Goal: Find contact information: Find contact information

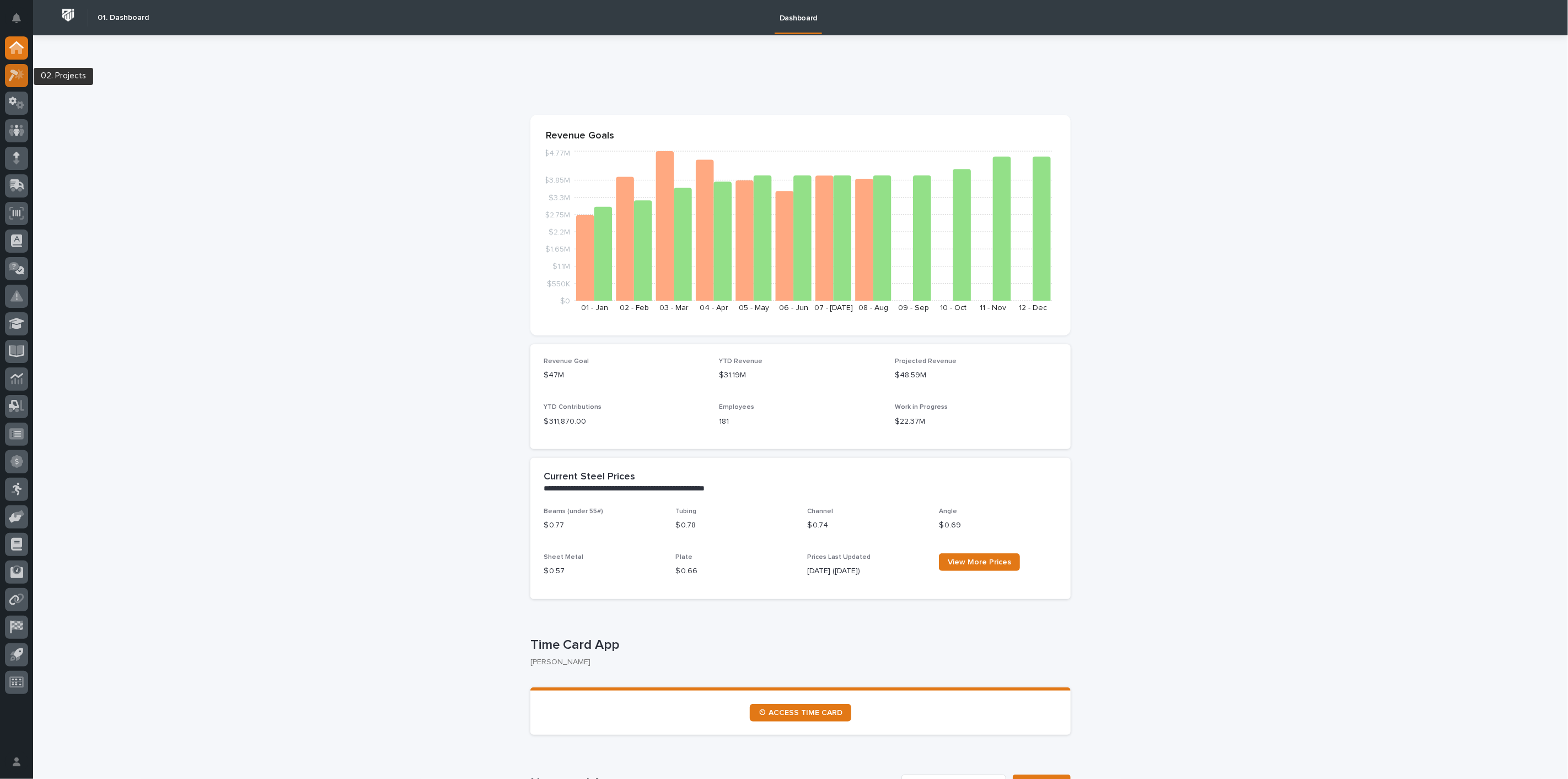
click at [24, 70] on div at bounding box center [16, 76] width 23 height 23
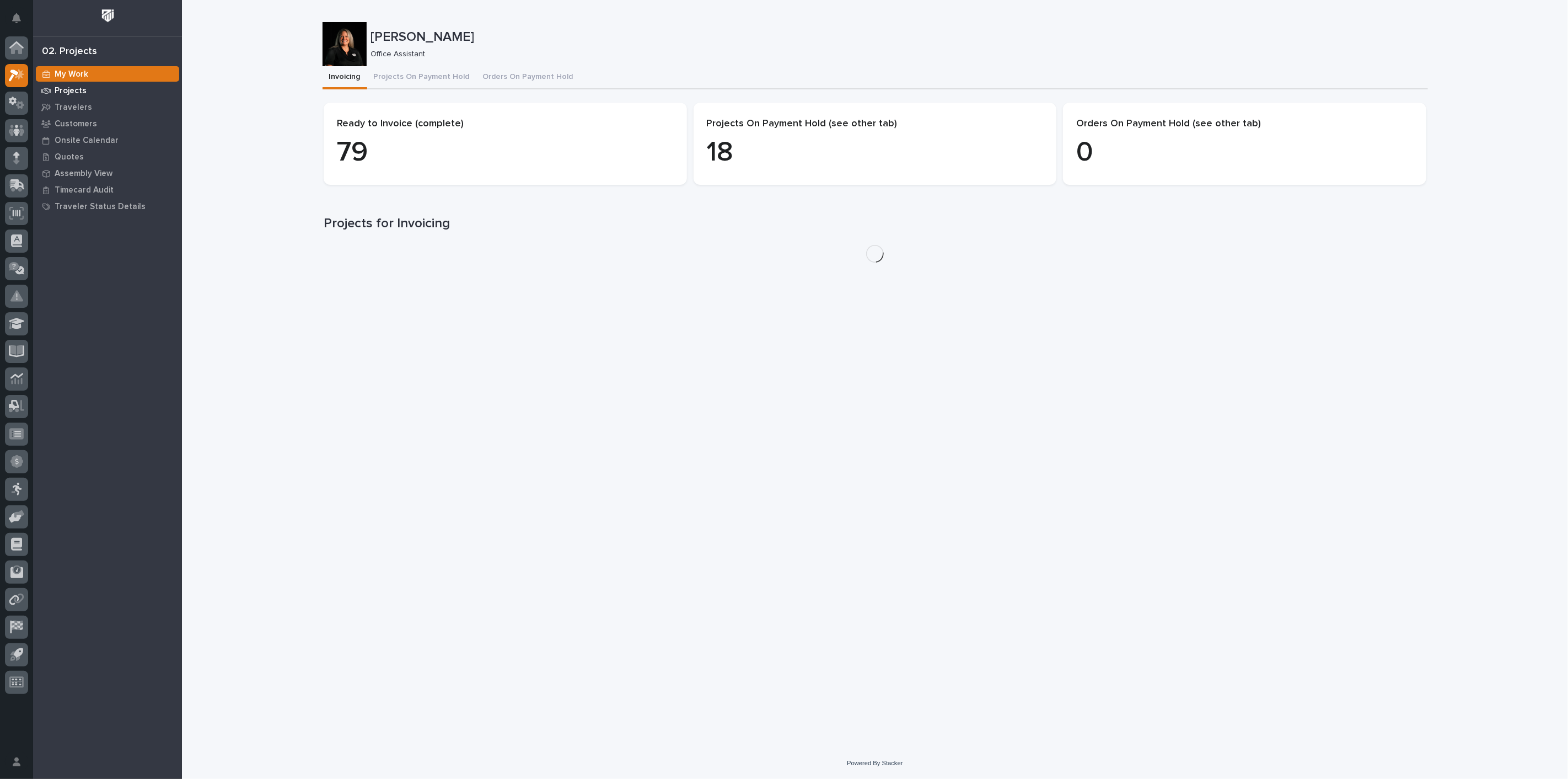
click at [72, 91] on p "Projects" at bounding box center [70, 91] width 32 height 10
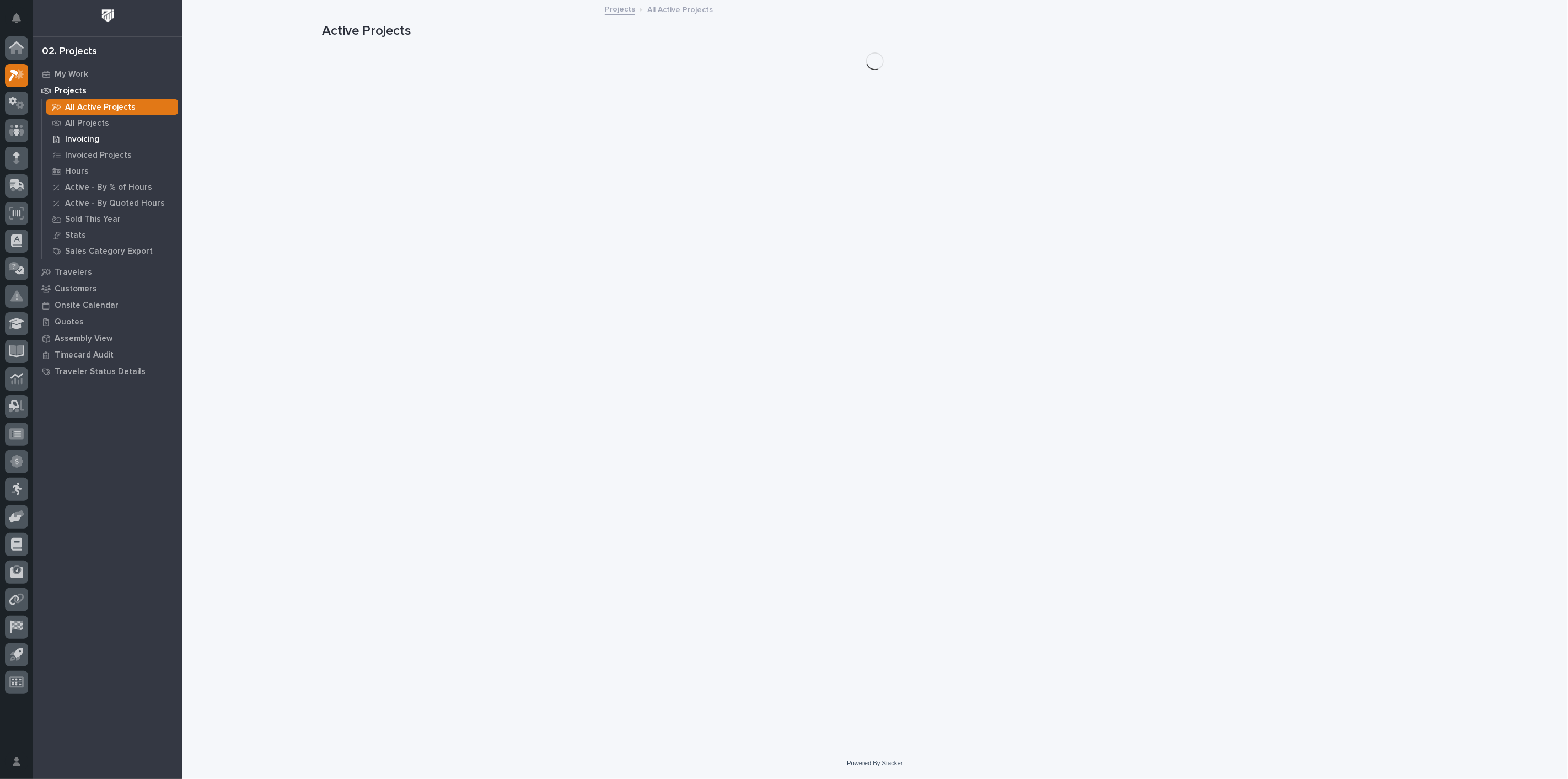
click at [92, 137] on p "Invoicing" at bounding box center [82, 140] width 34 height 10
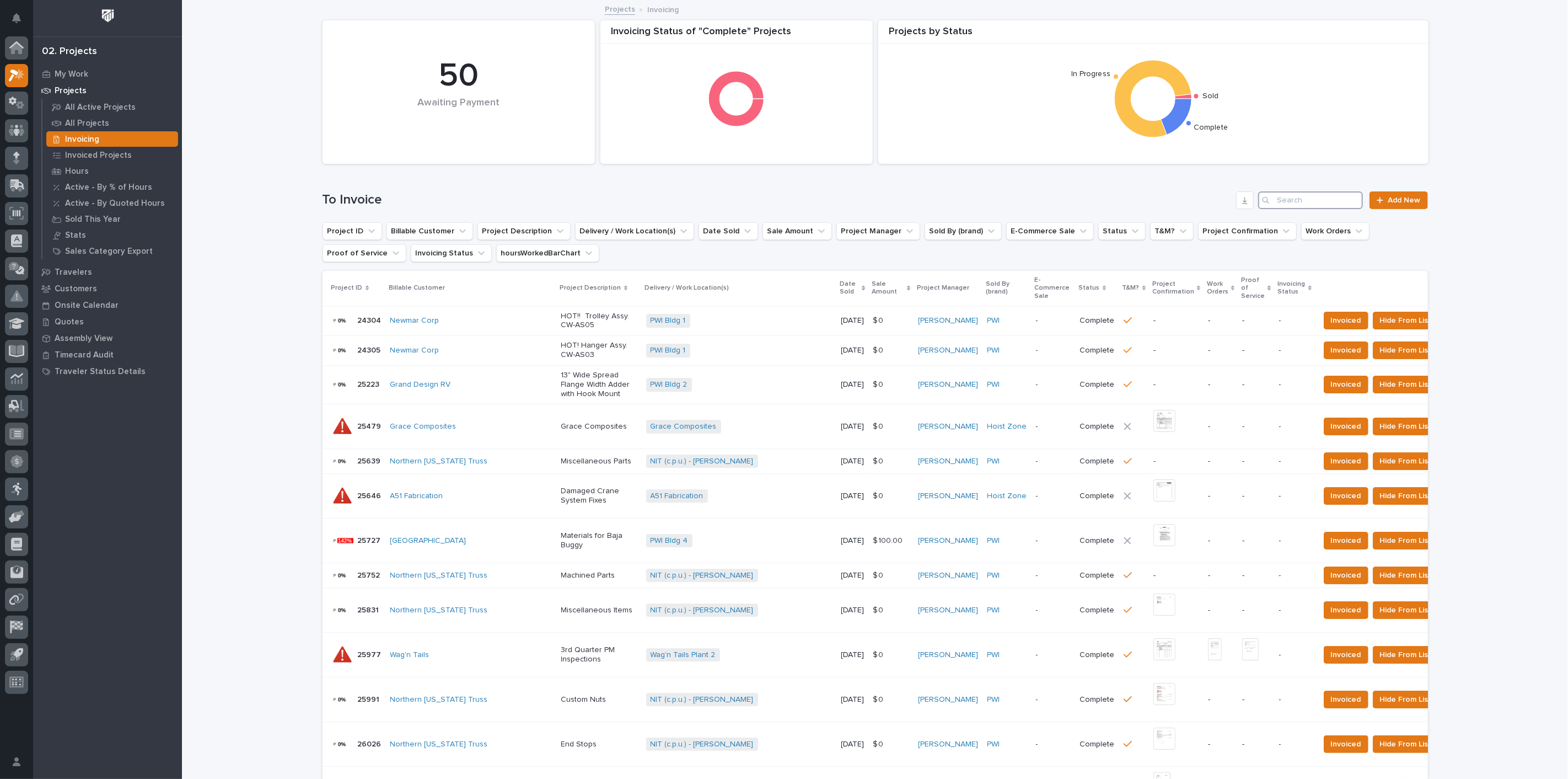
click at [1325, 202] on input "Search" at bounding box center [1310, 200] width 105 height 18
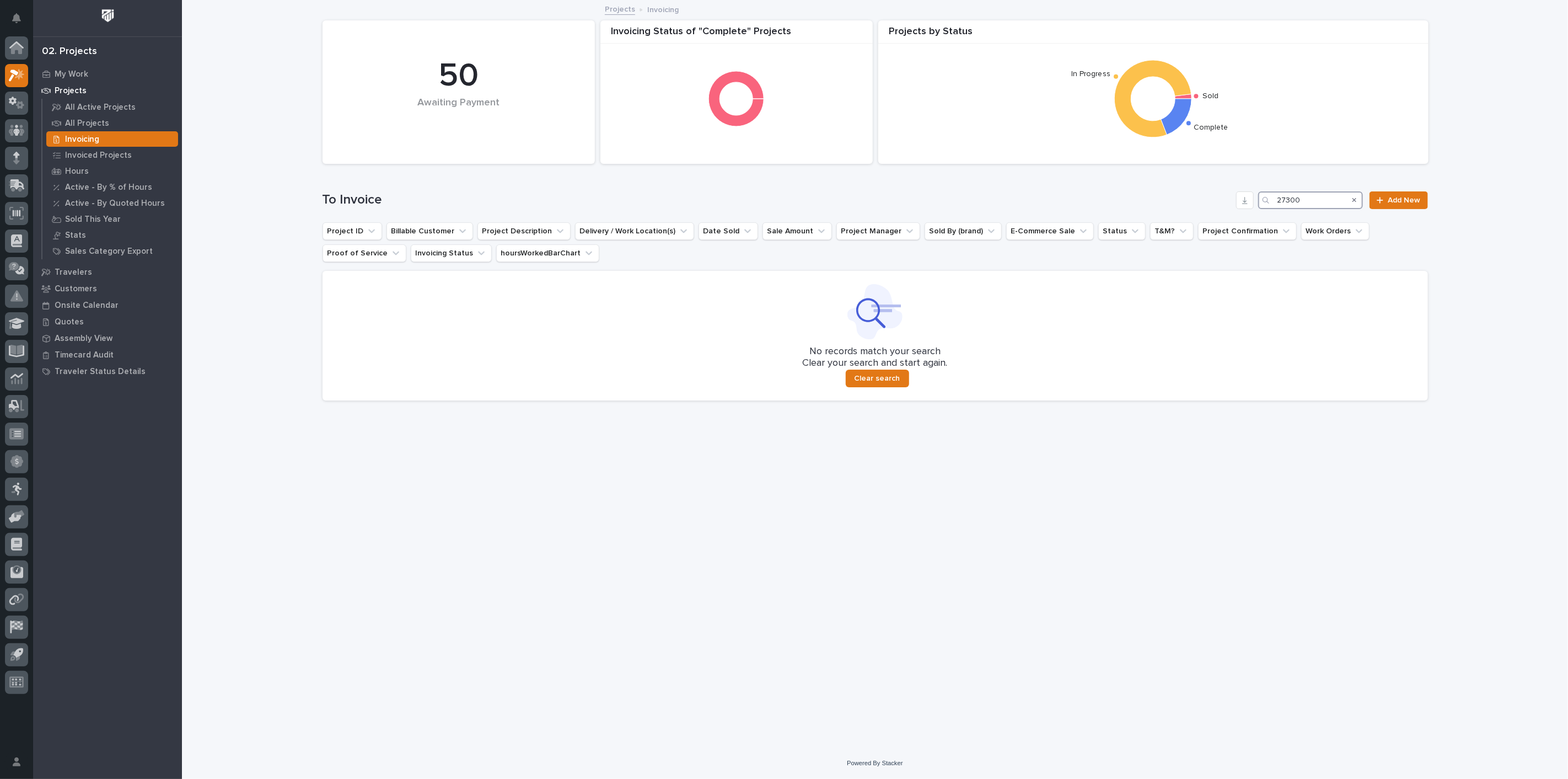
type input "27300"
click at [20, 138] on div at bounding box center [16, 131] width 23 height 23
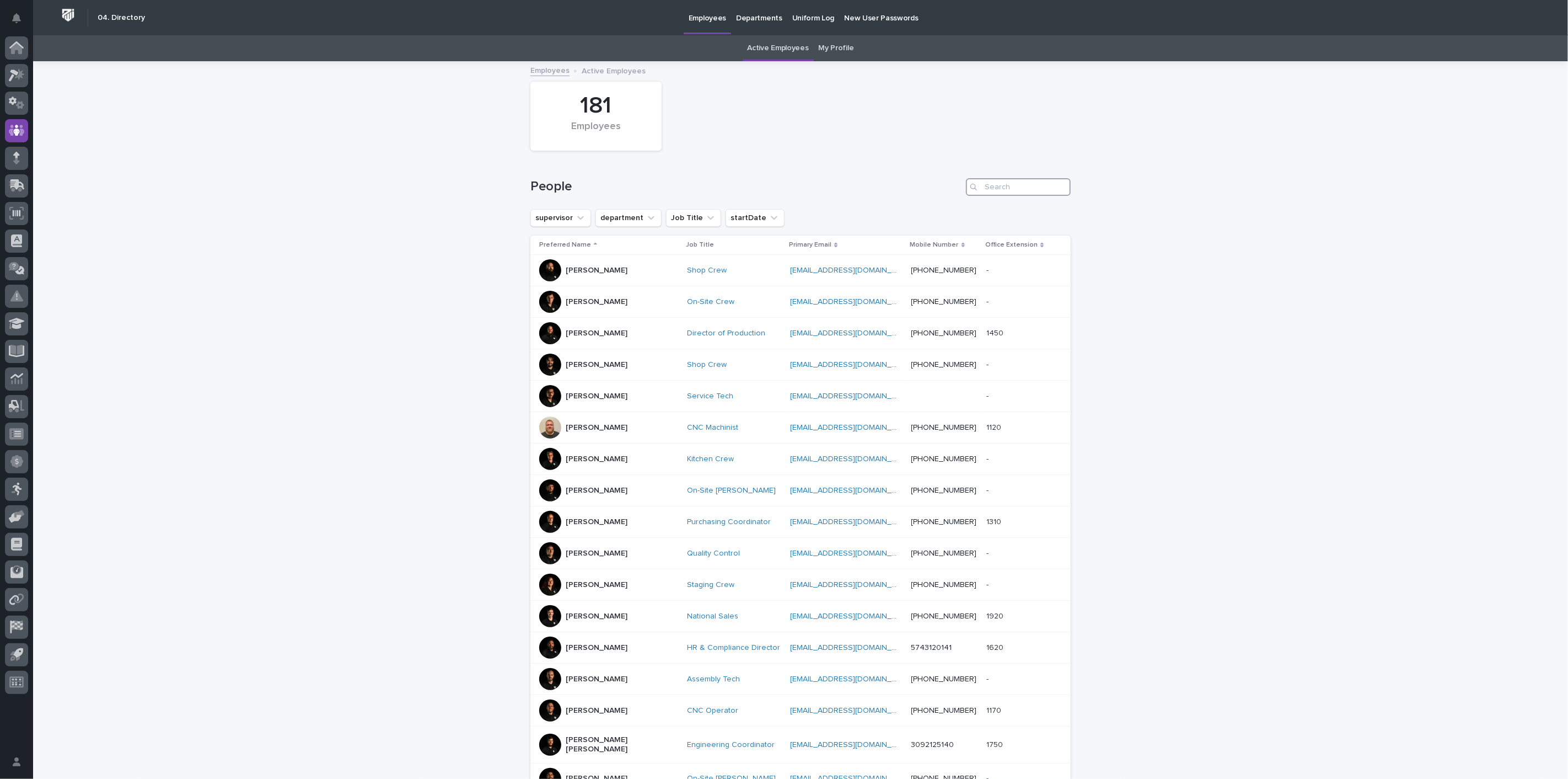
click at [999, 183] on input "Search" at bounding box center [1018, 187] width 105 height 18
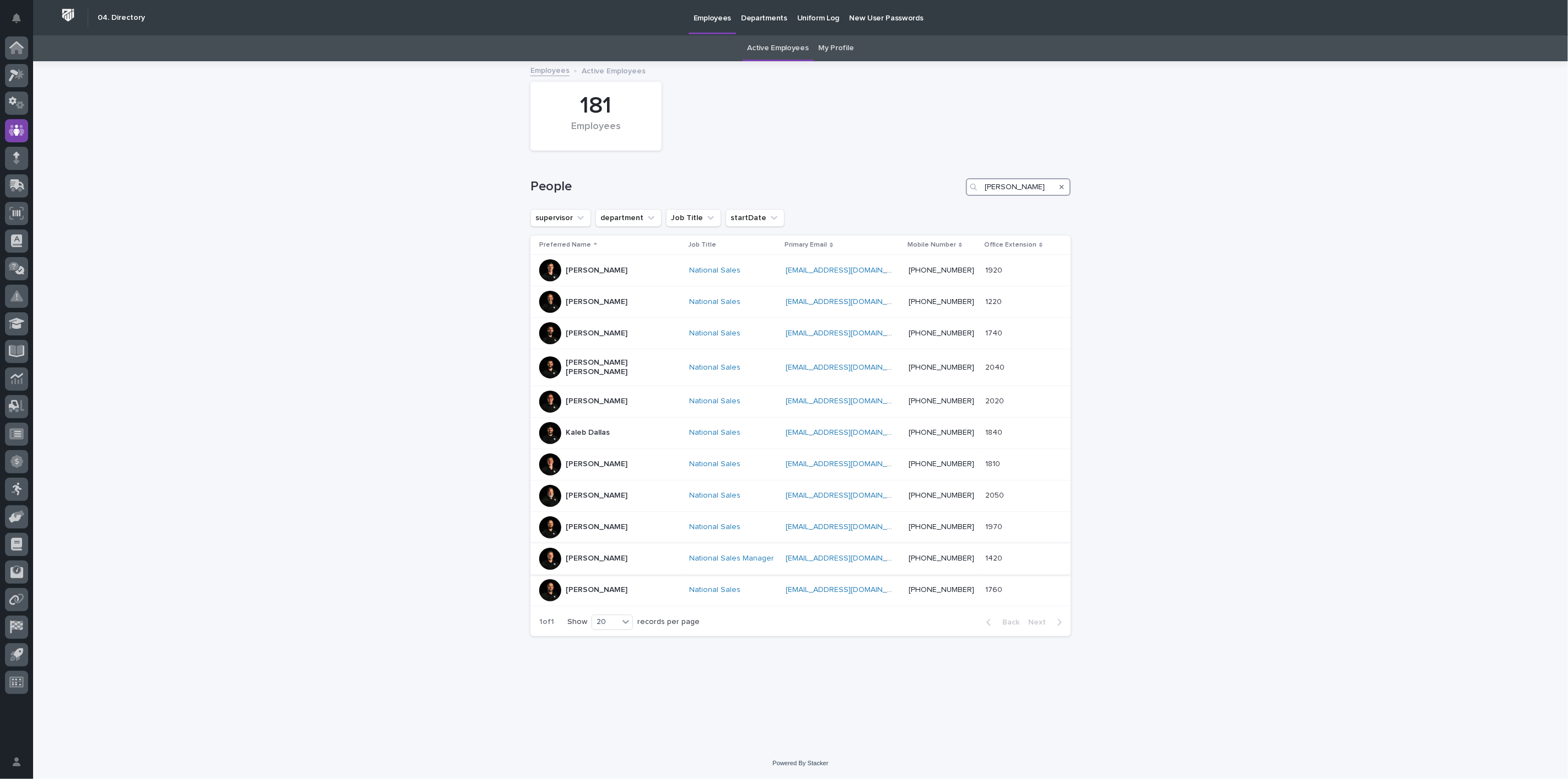
type input "[PERSON_NAME]"
click at [604, 560] on div "[PERSON_NAME]" at bounding box center [596, 558] width 62 height 18
